Goal: Find specific page/section: Find specific page/section

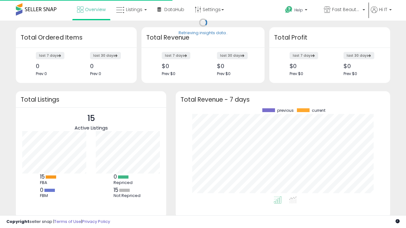
scroll to position [88, 202]
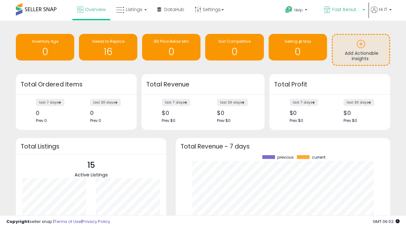
click at [344, 10] on span "Fast Beauty ([GEOGRAPHIC_DATA])" at bounding box center [346, 9] width 29 height 6
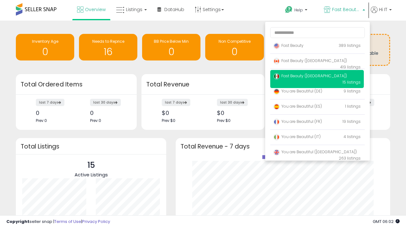
click at [317, 47] on p "Fast Beauty 389 listings" at bounding box center [316, 46] width 93 height 13
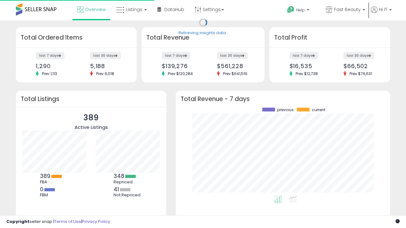
scroll to position [88, 202]
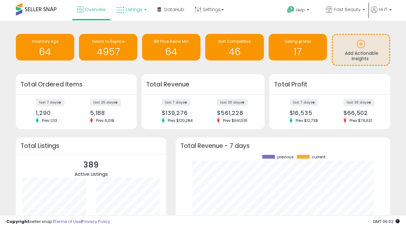
click at [131, 10] on span "Listings" at bounding box center [134, 9] width 16 height 6
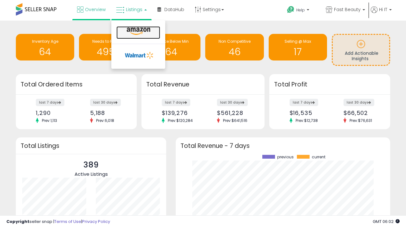
click at [138, 31] on icon at bounding box center [139, 31] width 28 height 8
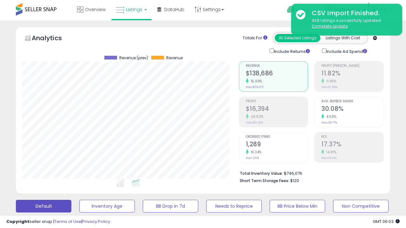
scroll to position [123, 0]
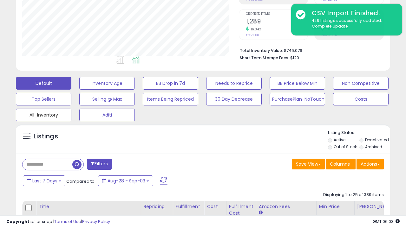
click at [43, 114] on button "All_Inventory" at bounding box center [43, 115] width 55 height 13
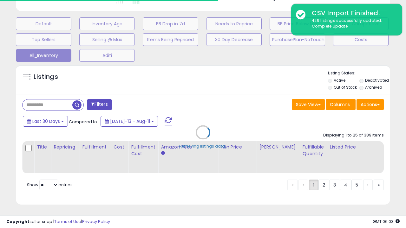
scroll to position [0, 5]
